Goal: Information Seeking & Learning: Learn about a topic

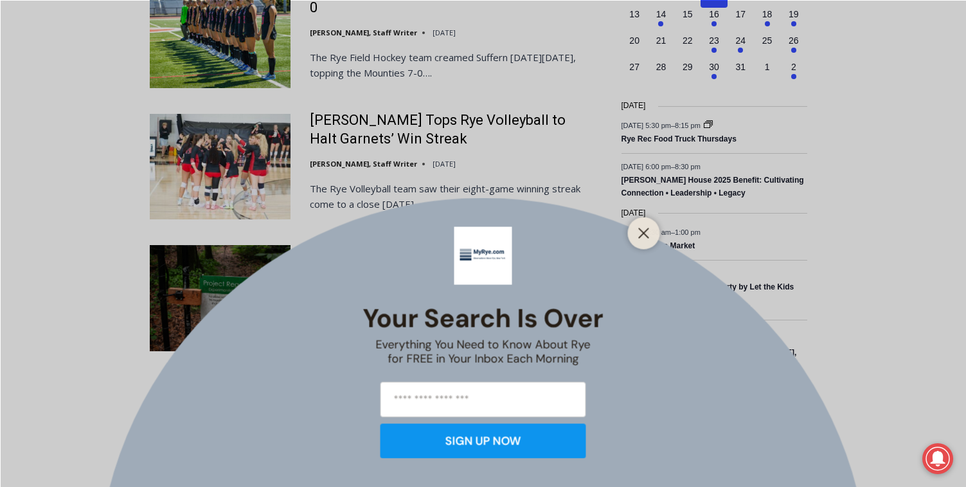
scroll to position [1094, 0]
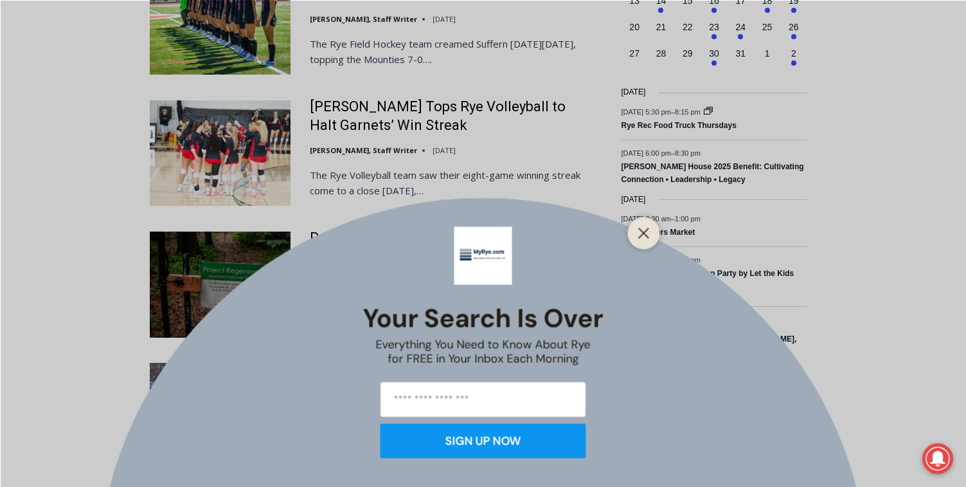
click at [650, 221] on div at bounding box center [644, 233] width 32 height 32
click at [630, 237] on div at bounding box center [644, 233] width 32 height 32
click at [648, 239] on button "Close" at bounding box center [644, 233] width 18 height 18
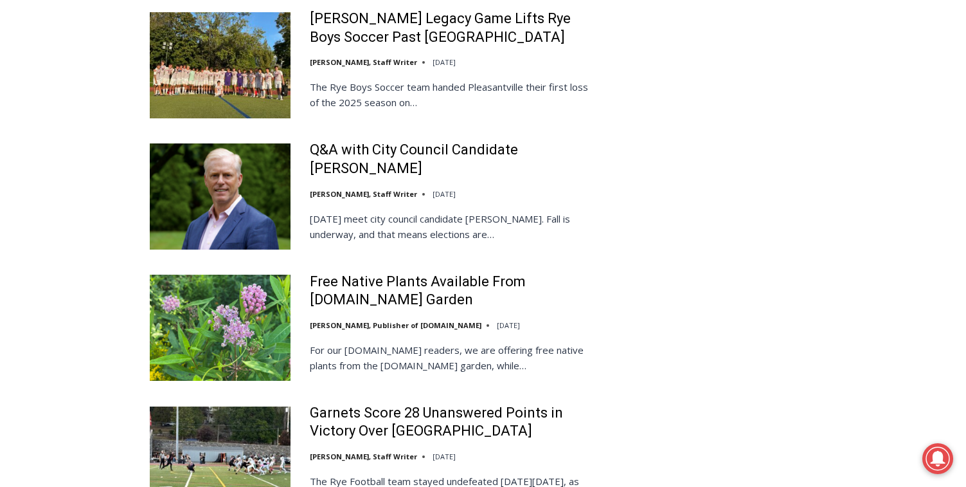
scroll to position [2251, 0]
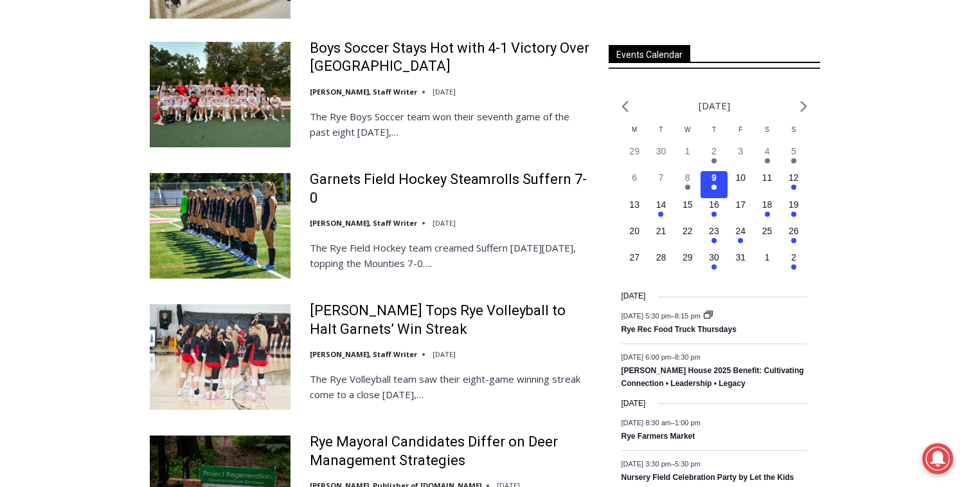
click at [810, 170] on div "Loading view. October 2025 Calendar of Events M Mon T Tue W Wed T Thu F Fri S S…" at bounding box center [714, 345] width 211 height 523
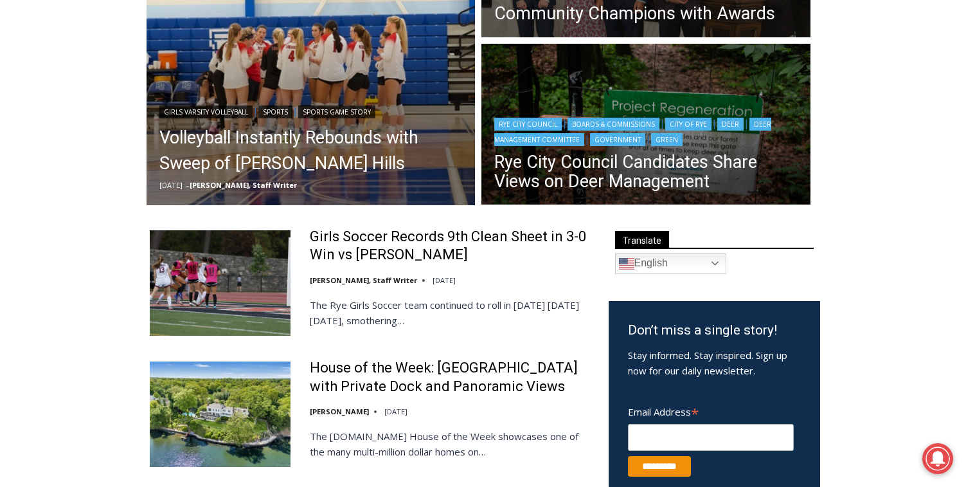
scroll to position [0, 0]
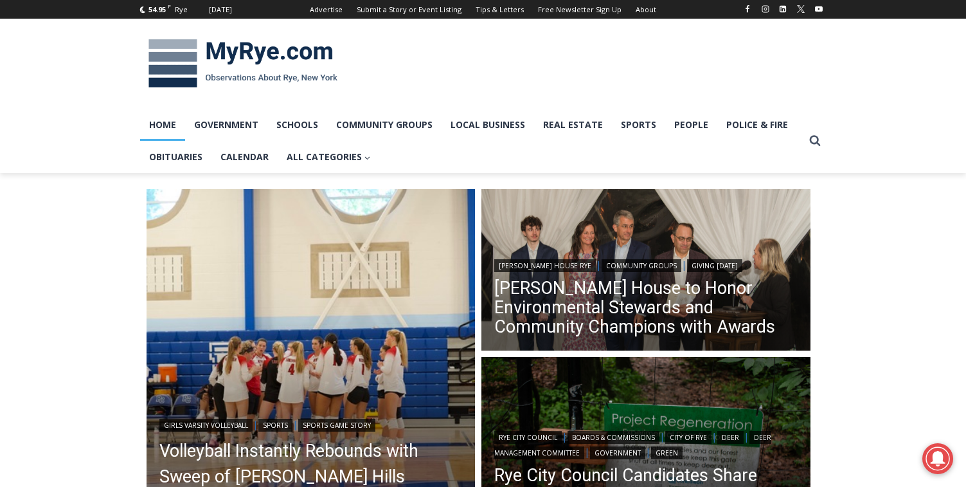
click at [801, 143] on ul "Home Government Schools Community Groups Local Business Real Estate Sports Peop…" at bounding box center [471, 141] width 663 height 65
click at [810, 143] on icon "Search" at bounding box center [815, 140] width 12 height 12
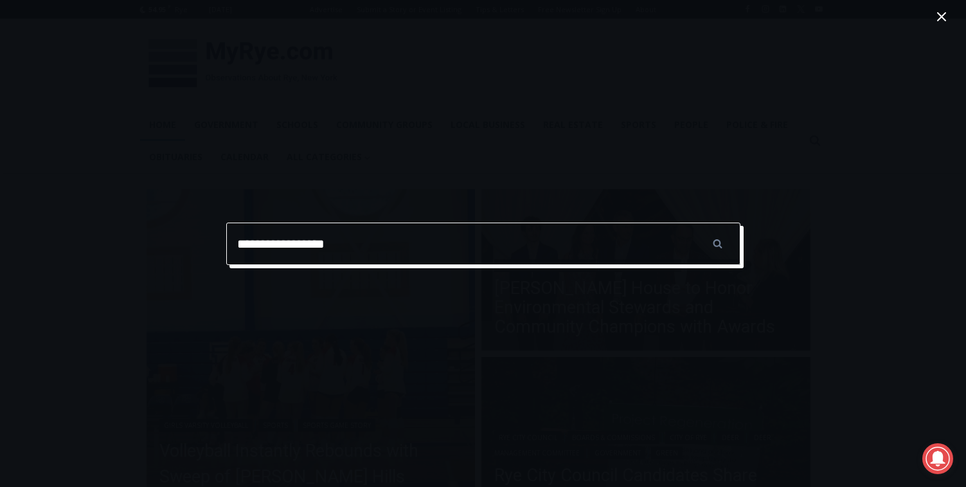
type input "**********"
click at [695, 222] on input "******" at bounding box center [717, 243] width 45 height 42
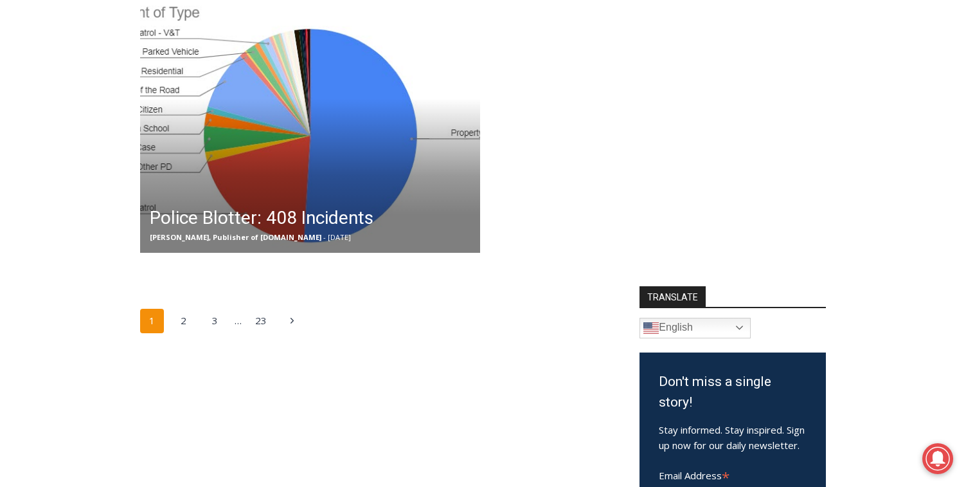
scroll to position [257, 0]
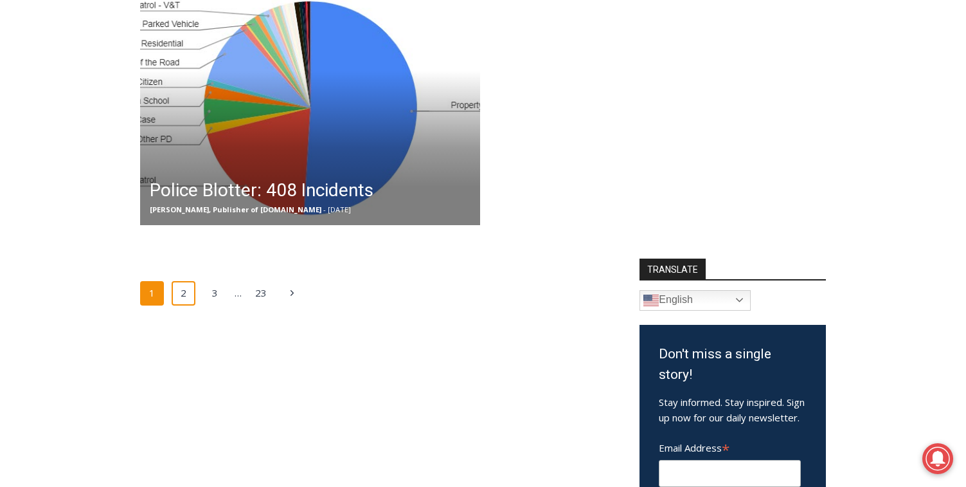
click at [188, 287] on link "2" at bounding box center [184, 293] width 24 height 24
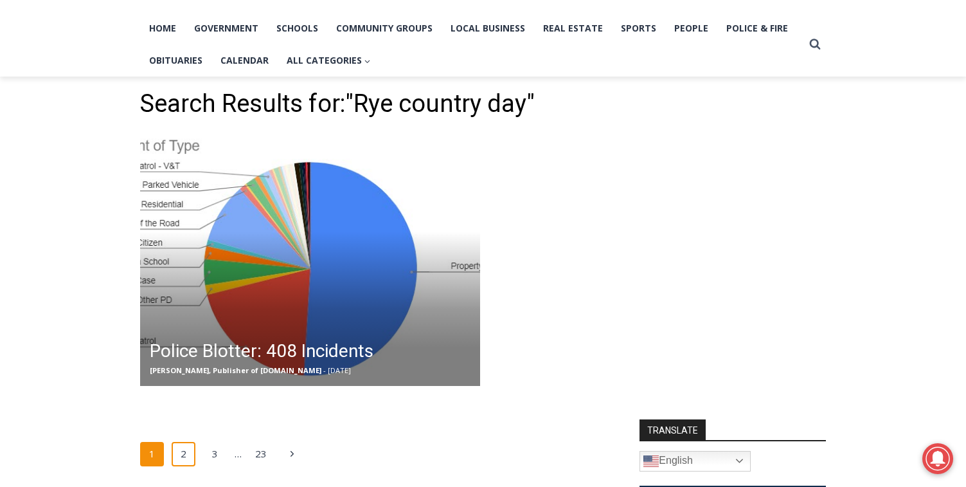
scroll to position [0, 0]
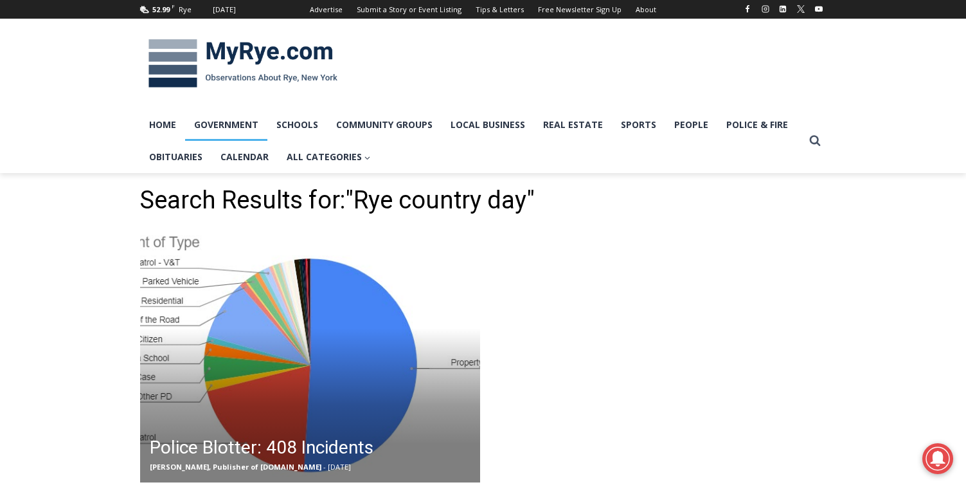
click at [240, 126] on link "Government" at bounding box center [226, 125] width 82 height 32
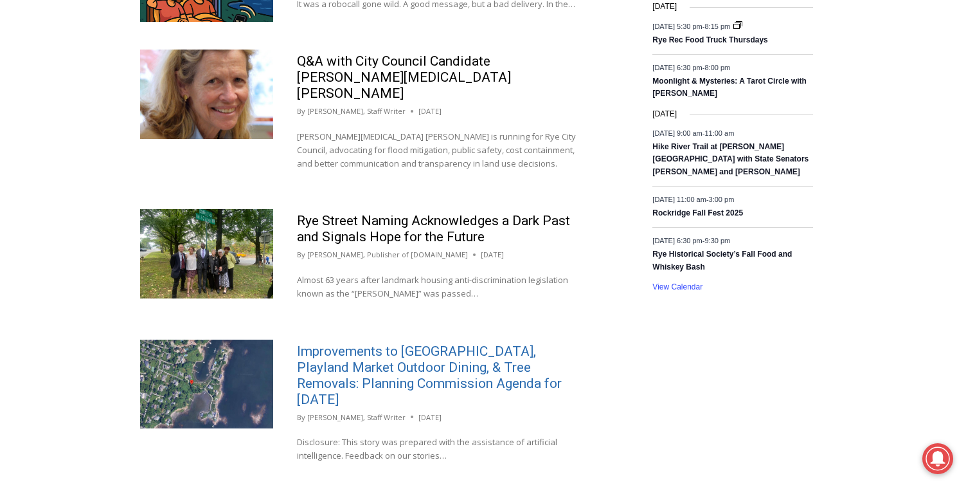
scroll to position [1409, 0]
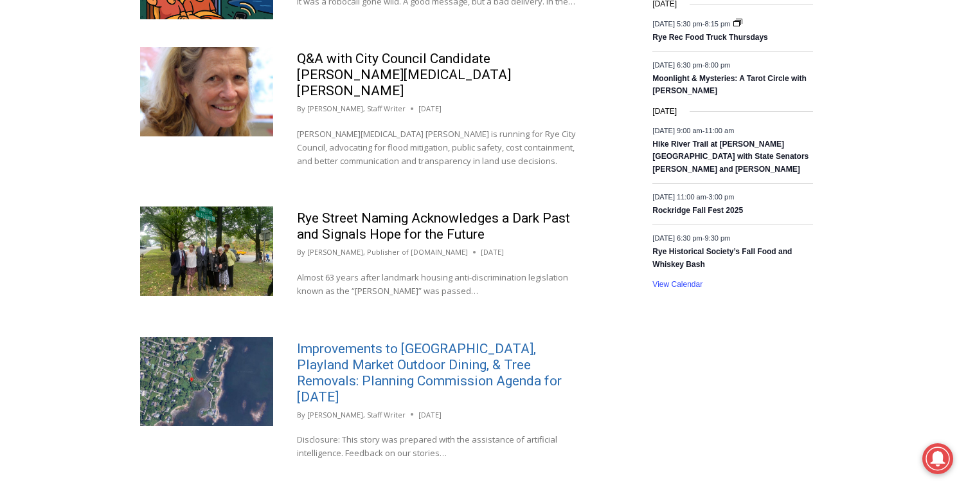
click at [359, 342] on link "Improvements to [GEOGRAPHIC_DATA], Playland Market Outdoor Dining, & Tree Remov…" at bounding box center [429, 373] width 265 height 64
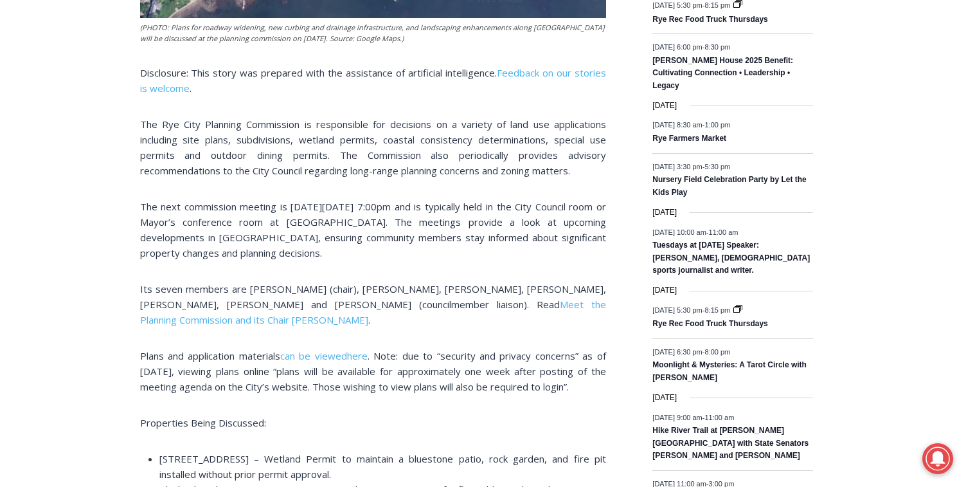
scroll to position [913, 0]
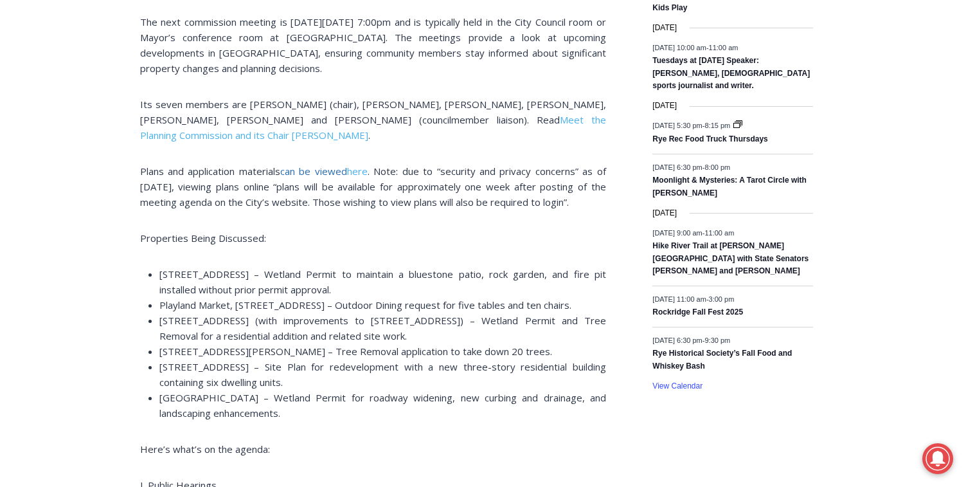
click at [333, 166] on link "can be viewed" at bounding box center [313, 171] width 67 height 13
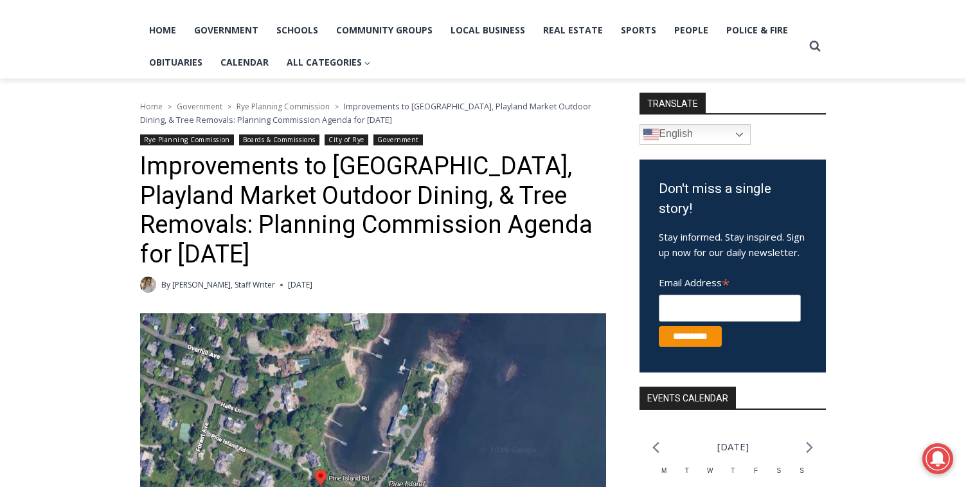
scroll to position [0, 0]
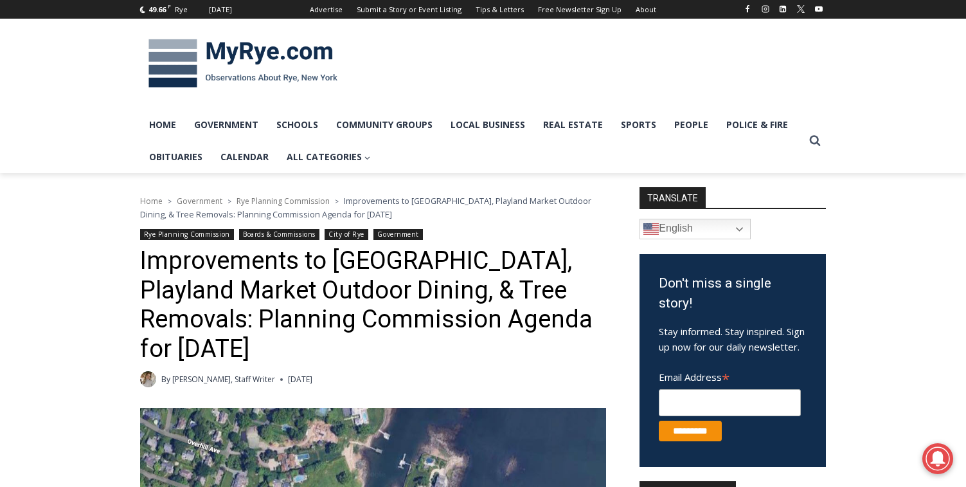
click at [193, 229] on link "Rye Planning Commission" at bounding box center [187, 234] width 94 height 11
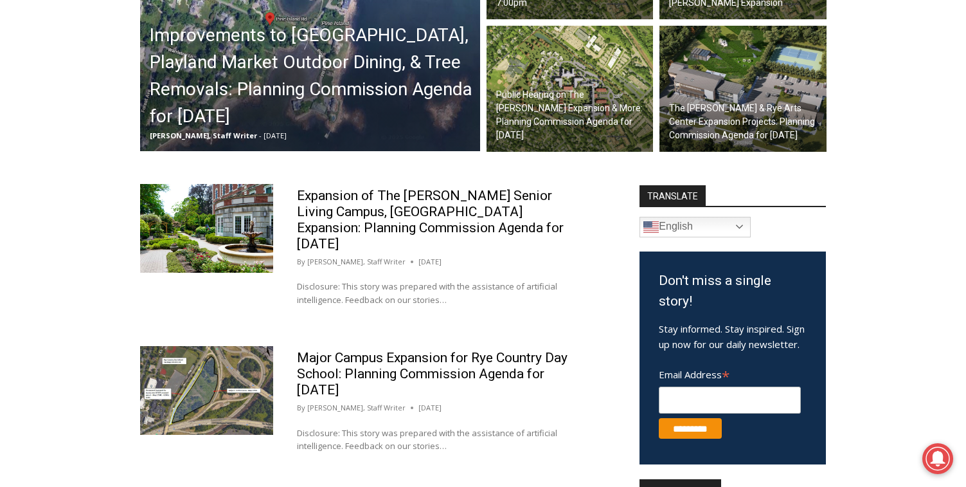
scroll to position [362, 0]
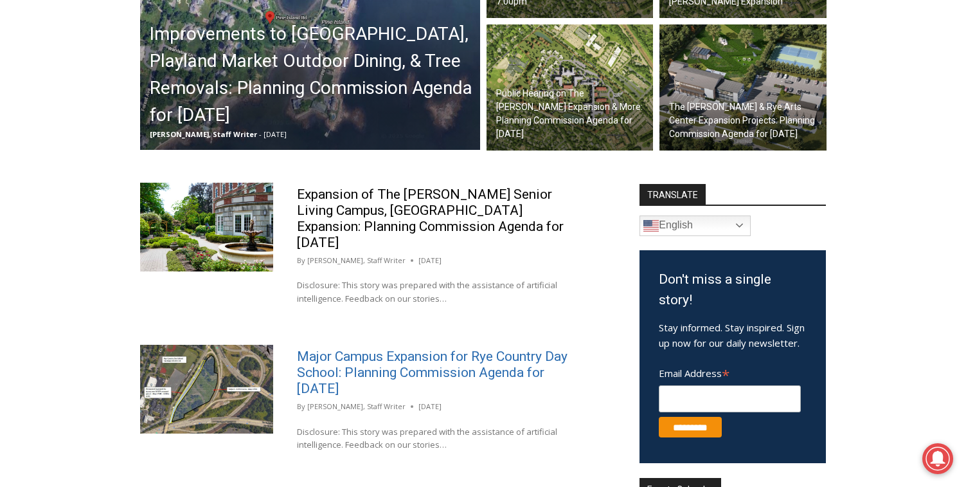
click at [386, 357] on link "Major Campus Expansion for Rye Country Day School: Planning Commission Agenda f…" at bounding box center [432, 372] width 271 height 48
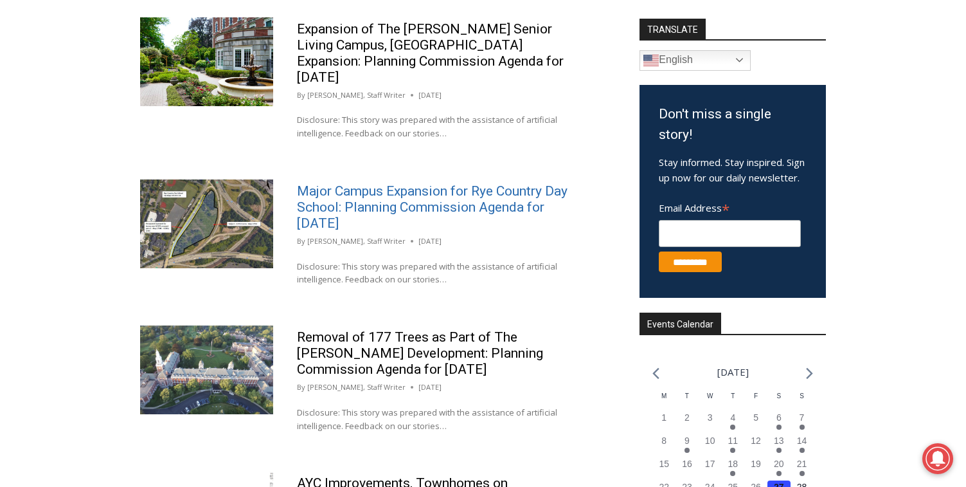
scroll to position [580, 0]
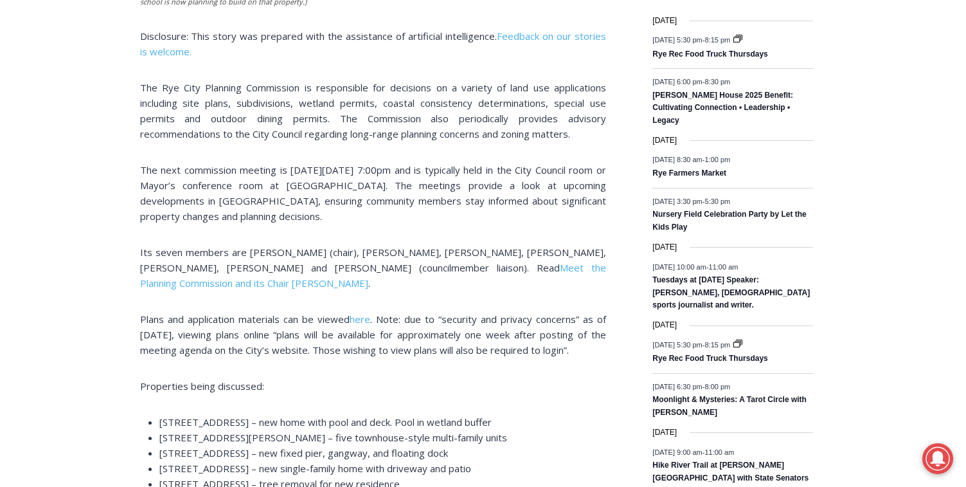
scroll to position [699, 0]
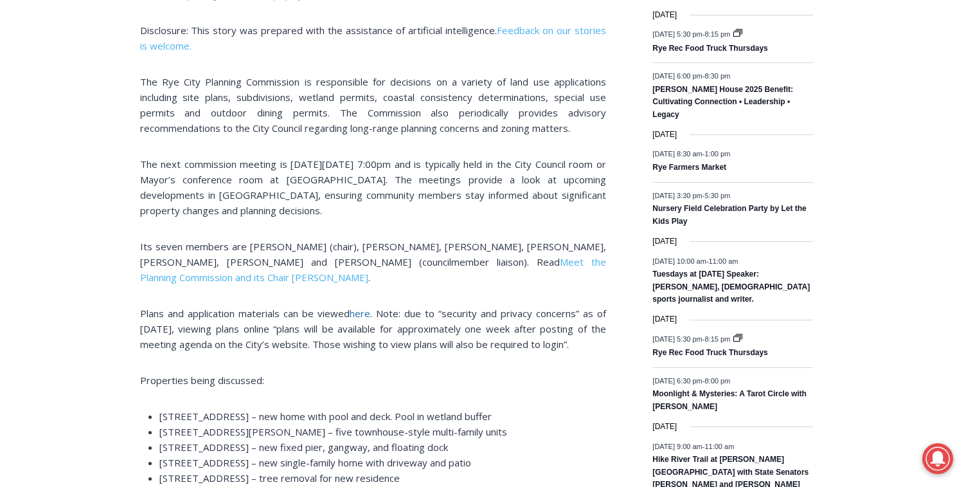
click at [364, 313] on span "here" at bounding box center [360, 313] width 21 height 13
